Goal: Task Accomplishment & Management: Manage account settings

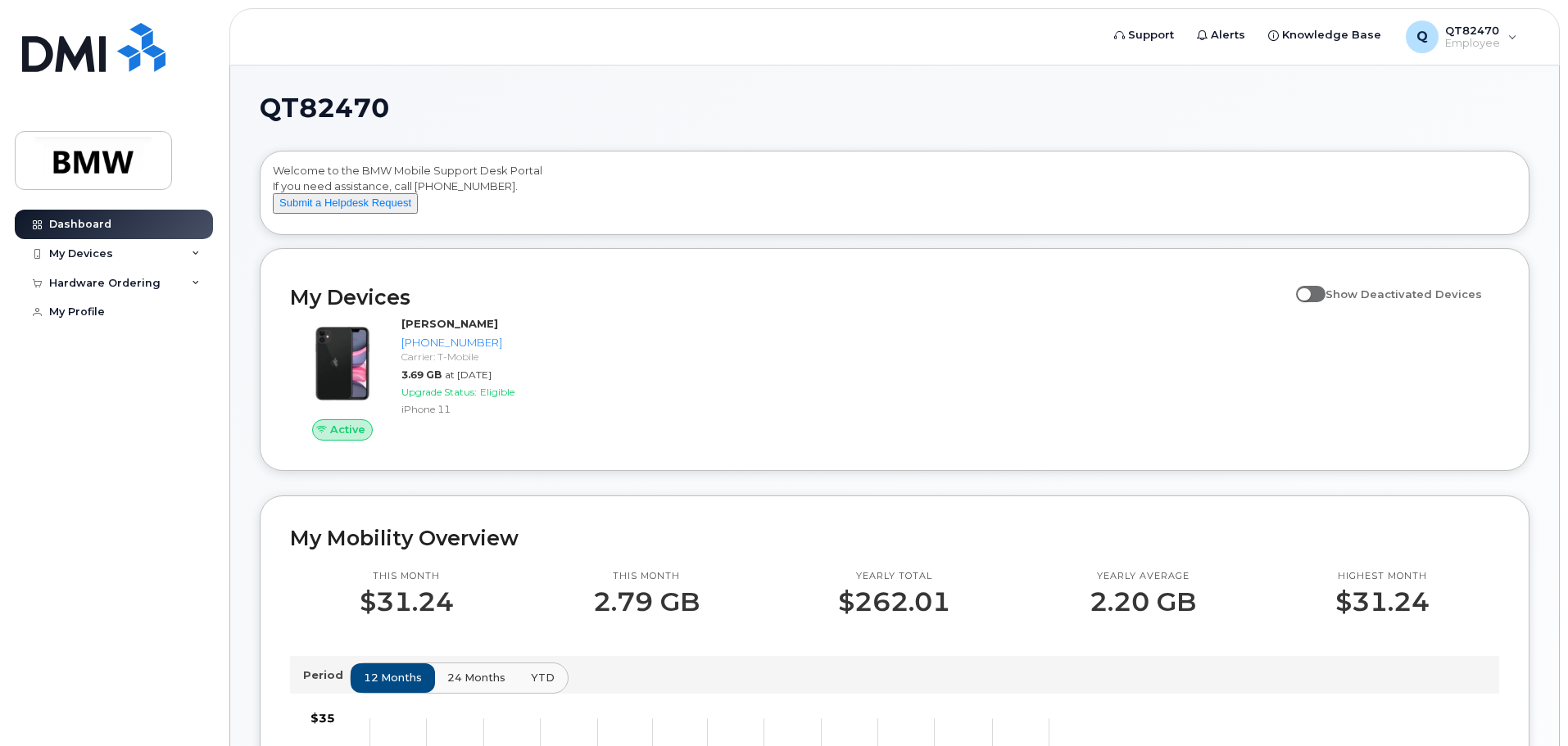
click at [1322, 310] on label "Show Deactivated Devices" at bounding box center [1389, 293] width 186 height 31
click at [1309, 291] on input "Show Deactivated Devices" at bounding box center [1302, 284] width 13 height 13
click at [1322, 302] on span at bounding box center [1310, 294] width 29 height 17
click at [1309, 291] on input "Show Deactivated Devices" at bounding box center [1302, 284] width 13 height 13
checkbox input "false"
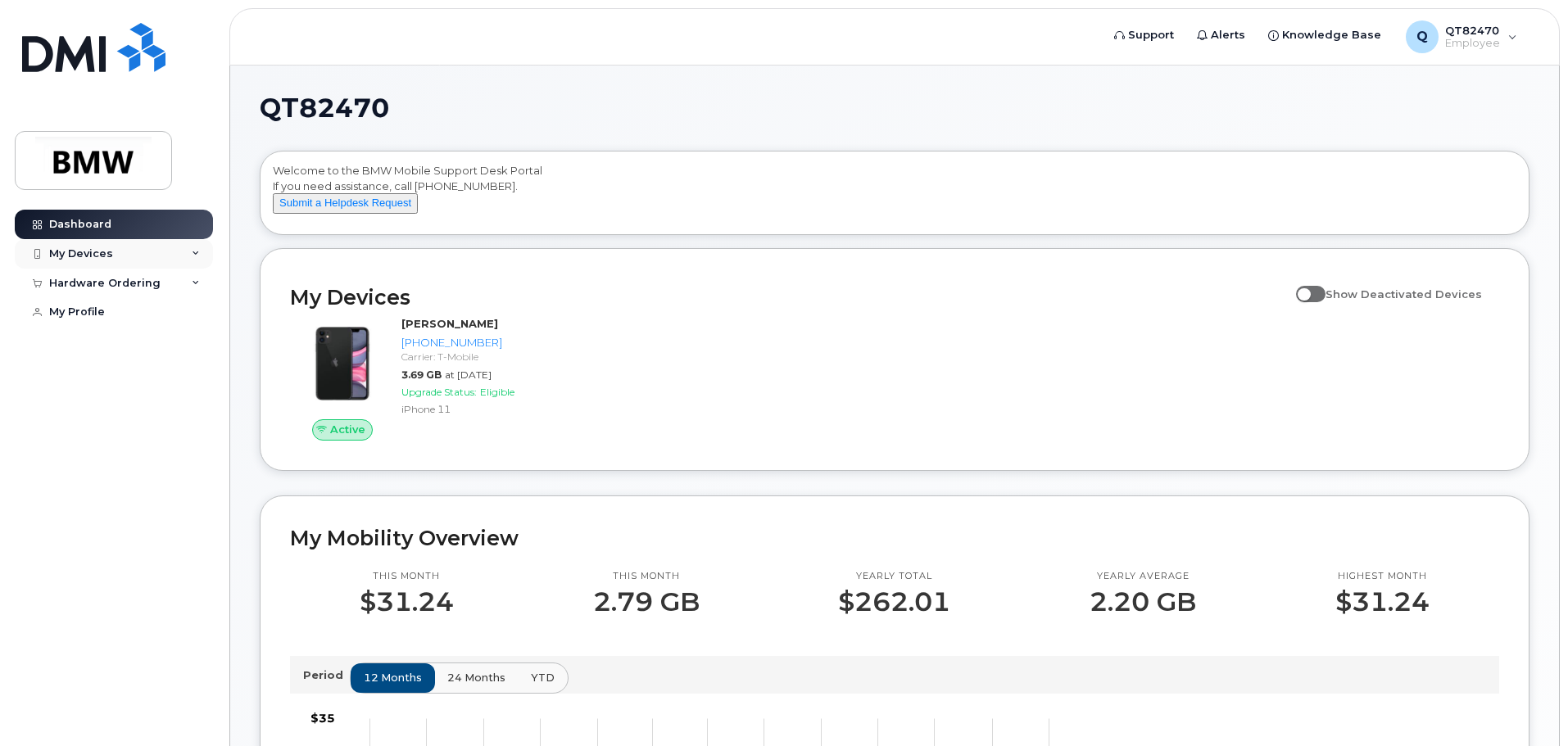
click at [109, 253] on div "My Devices" at bounding box center [81, 253] width 64 height 13
click at [116, 252] on div "My Devices" at bounding box center [114, 253] width 198 height 29
click at [129, 292] on div "Hardware Ordering" at bounding box center [114, 283] width 198 height 29
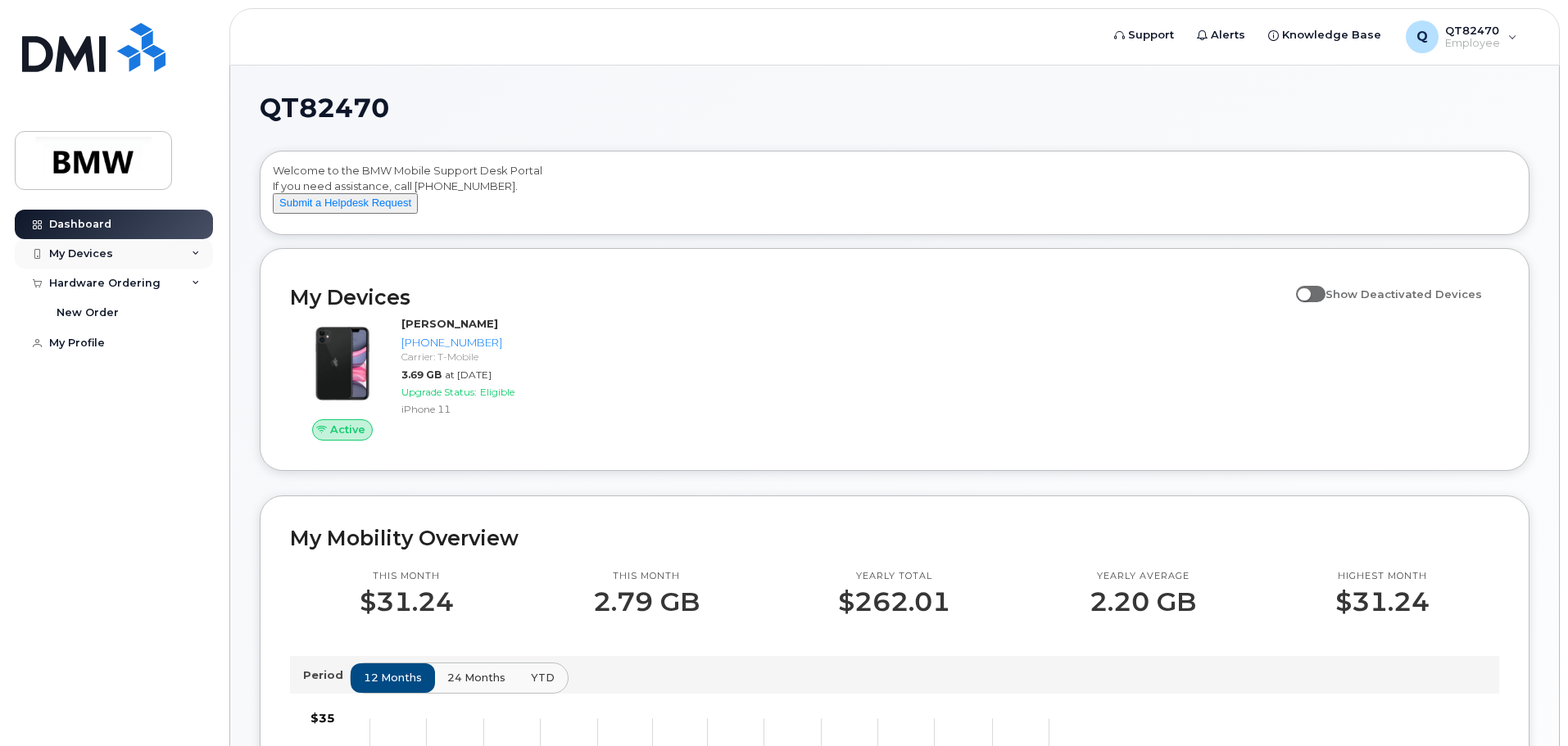
click at [134, 242] on div "My Devices" at bounding box center [114, 253] width 198 height 29
